Goal: Communication & Community: Share content

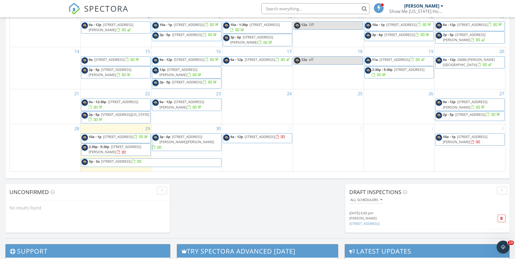
scroll to position [500, 523]
drag, startPoint x: 135, startPoint y: 162, endPoint x: 138, endPoint y: 155, distance: 7.7
click at [138, 155] on span "2:30p - 5:30p 2142 N Adams Ct, Springfield 65803" at bounding box center [115, 149] width 69 height 11
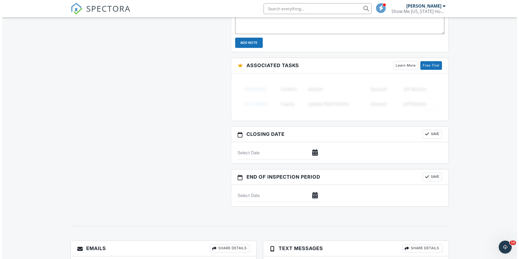
scroll to position [677, 0]
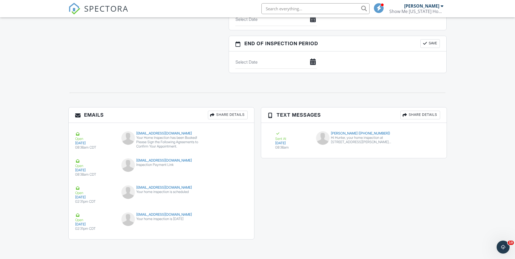
click at [220, 113] on div "Share Details" at bounding box center [228, 115] width 40 height 9
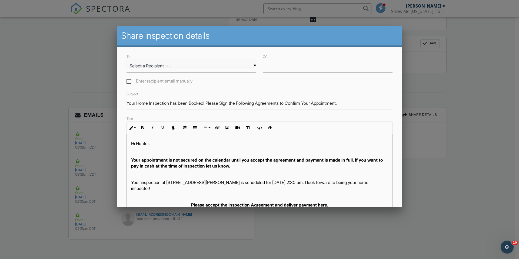
click at [167, 66] on div "▼ - Select a Recipient - - Select a Recipient - Hunter Vaughan (Client) - Selec…" at bounding box center [191, 65] width 130 height 13
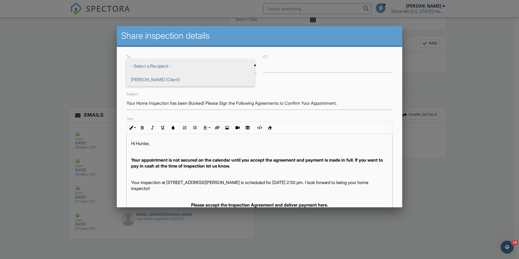
click at [158, 80] on span "[PERSON_NAME] (Client)" at bounding box center [190, 80] width 128 height 14
type input "[PERSON_NAME] (Client)"
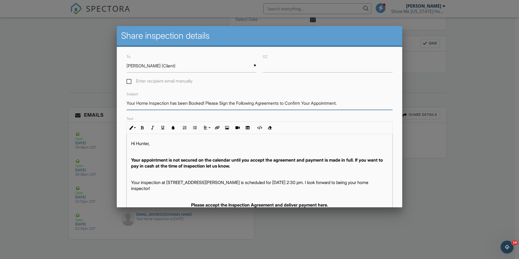
drag, startPoint x: 351, startPoint y: 99, endPoint x: 125, endPoint y: 111, distance: 226.5
click at [125, 111] on div "To ▼ Hunter Vaughan (Client) - Select a Recipient - Hunter Vaughan (Client) - S…" at bounding box center [259, 176] width 285 height 258
type input "Agreements to Sign"
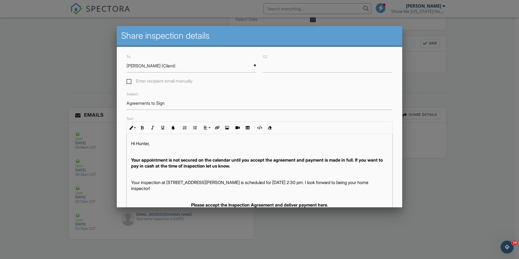
click at [206, 96] on div "Subject Agreements to Sign" at bounding box center [259, 100] width 272 height 19
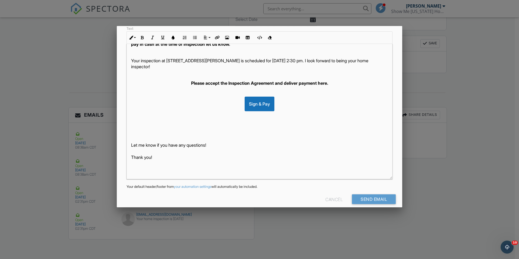
scroll to position [97, 0]
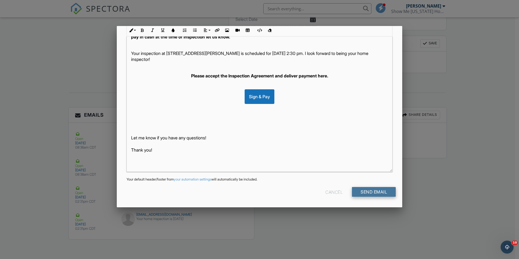
click at [366, 189] on input "Send Email" at bounding box center [374, 192] width 44 height 10
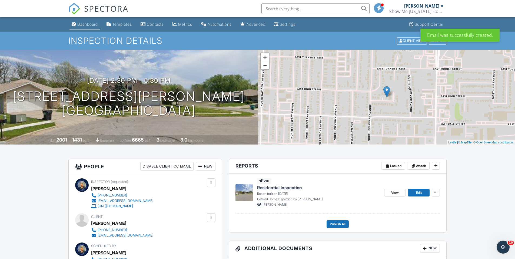
click at [90, 23] on div "Dashboard" at bounding box center [87, 24] width 21 height 5
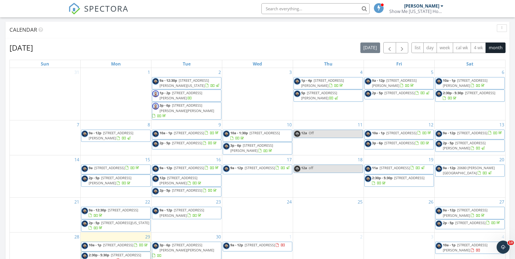
scroll to position [378, 0]
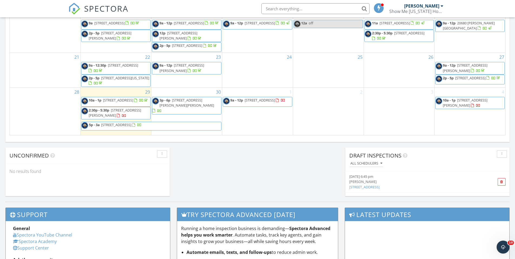
scroll to position [351, 0]
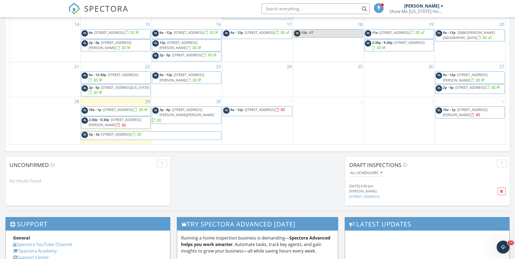
click at [129, 125] on span "2142 N Adams Ct, Springfield 65803" at bounding box center [115, 122] width 52 height 10
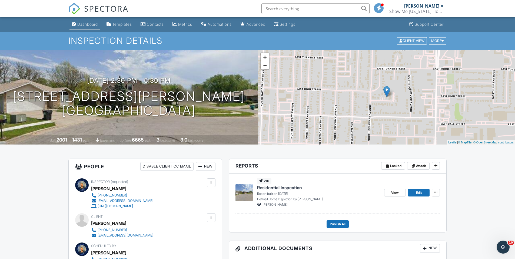
click at [92, 25] on div "Dashboard" at bounding box center [87, 24] width 21 height 5
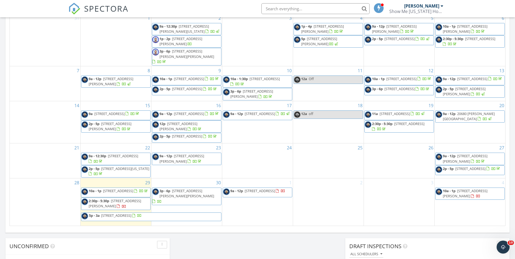
scroll to position [297, 0]
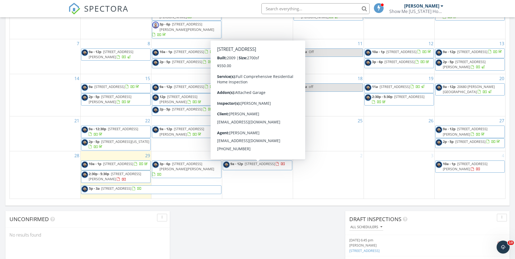
click at [272, 166] on span "[STREET_ADDRESS]" at bounding box center [260, 163] width 30 height 5
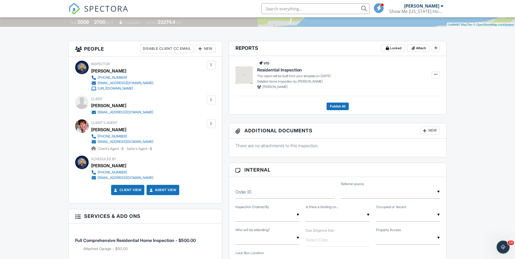
scroll to position [105, 0]
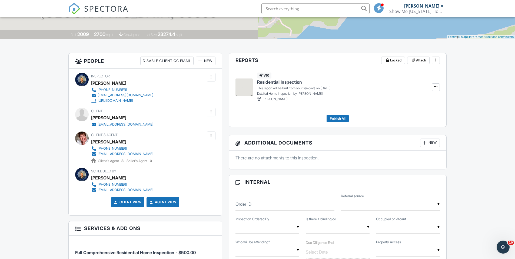
drag, startPoint x: 155, startPoint y: 120, endPoint x: 92, endPoint y: 120, distance: 63.5
click at [92, 120] on div "Client [PERSON_NAME] [EMAIL_ADDRESS][DOMAIN_NAME]" at bounding box center [135, 117] width 88 height 19
drag, startPoint x: 92, startPoint y: 120, endPoint x: 136, endPoint y: 116, distance: 44.0
copy div "[PERSON_NAME]"
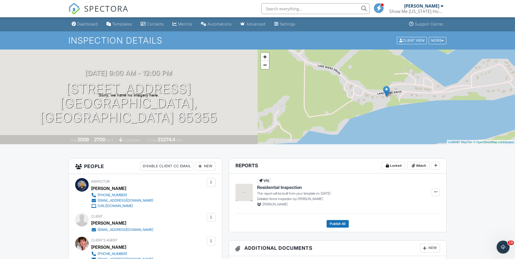
scroll to position [0, 0]
